Goal: Information Seeking & Learning: Learn about a topic

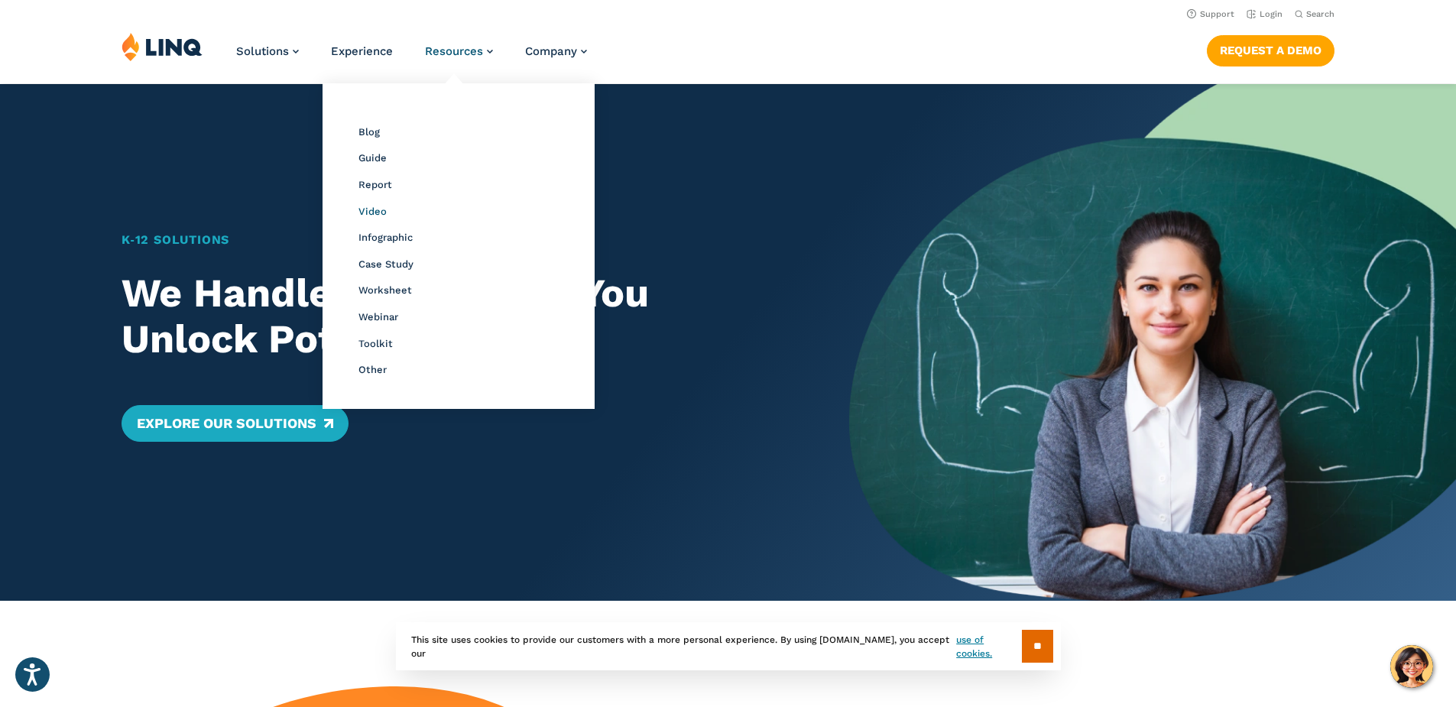
click at [358, 214] on span "Video" at bounding box center [372, 211] width 28 height 11
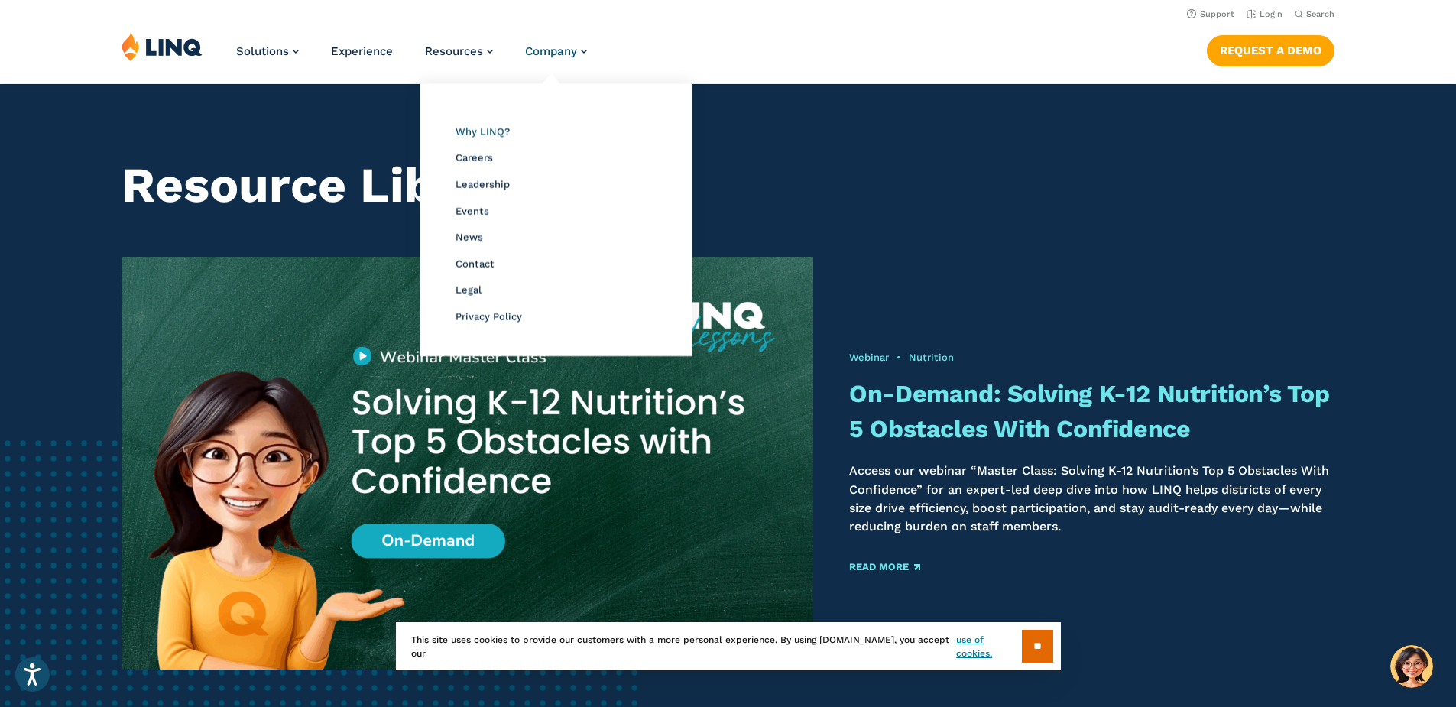
click at [485, 131] on span "Why LINQ?" at bounding box center [482, 131] width 54 height 11
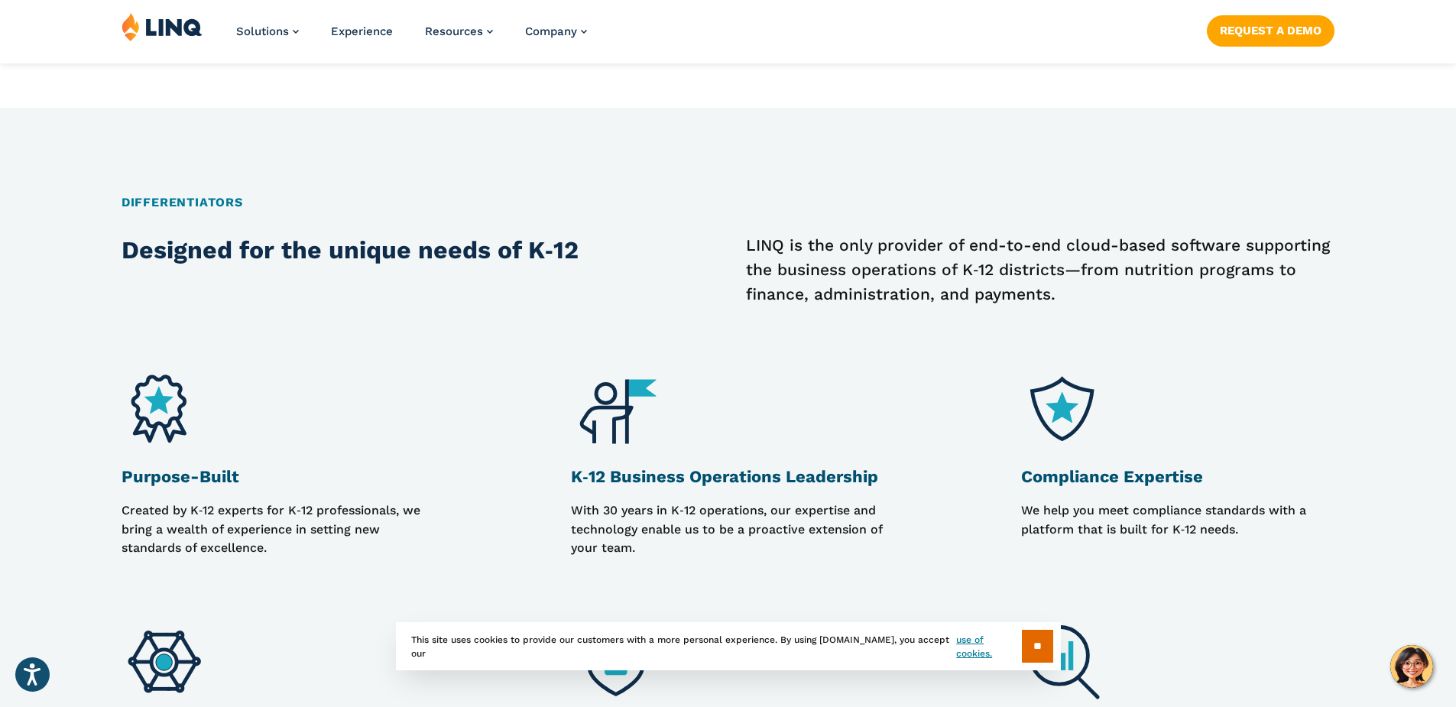
scroll to position [1223, 0]
